Goal: Find specific page/section: Find specific page/section

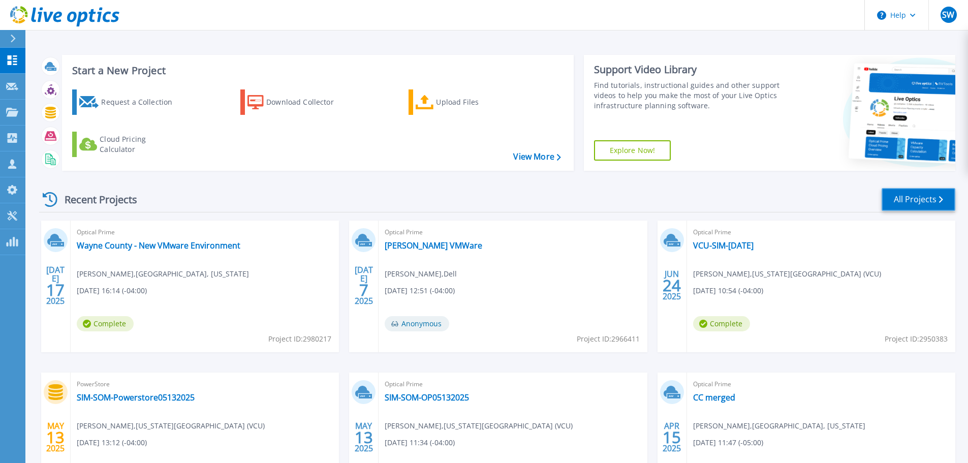
click at [931, 196] on link "All Projects" at bounding box center [919, 199] width 74 height 23
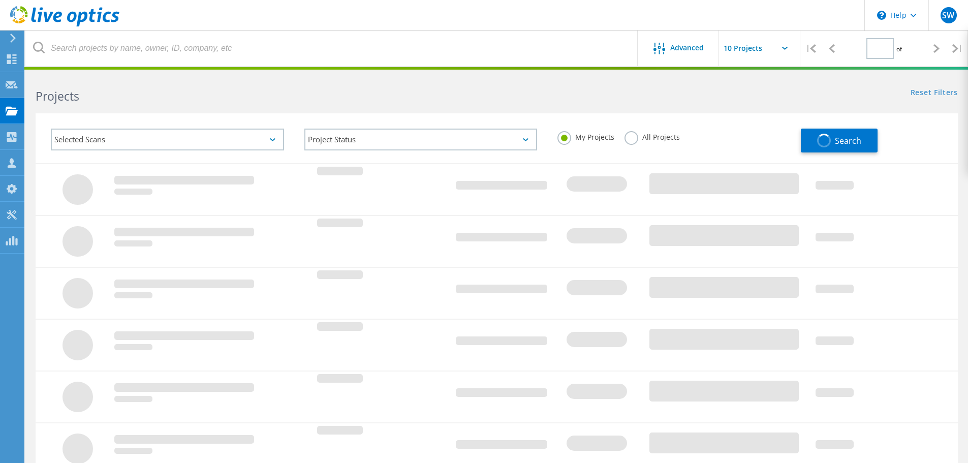
type input "1"
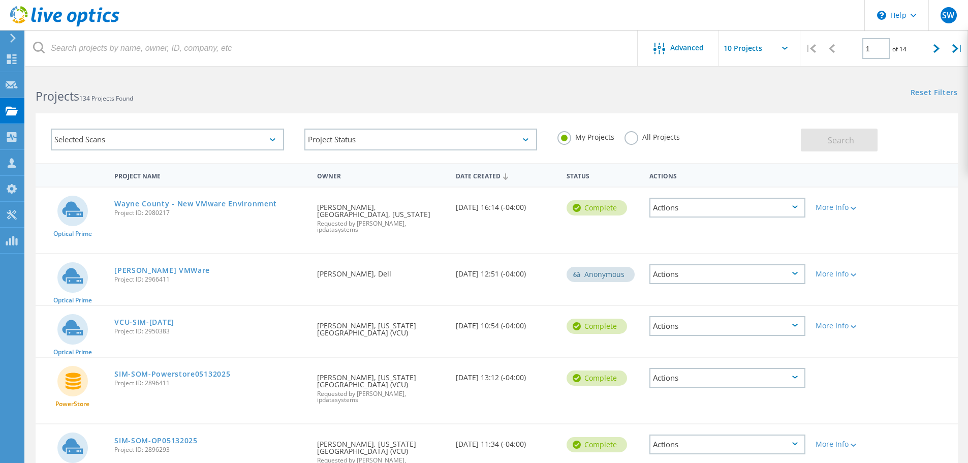
click at [636, 137] on label "All Projects" at bounding box center [652, 136] width 55 height 10
click at [0, 0] on input "All Projects" at bounding box center [0, 0] width 0 height 0
click at [842, 131] on button "Search" at bounding box center [839, 140] width 77 height 23
